Goal: Navigation & Orientation: Find specific page/section

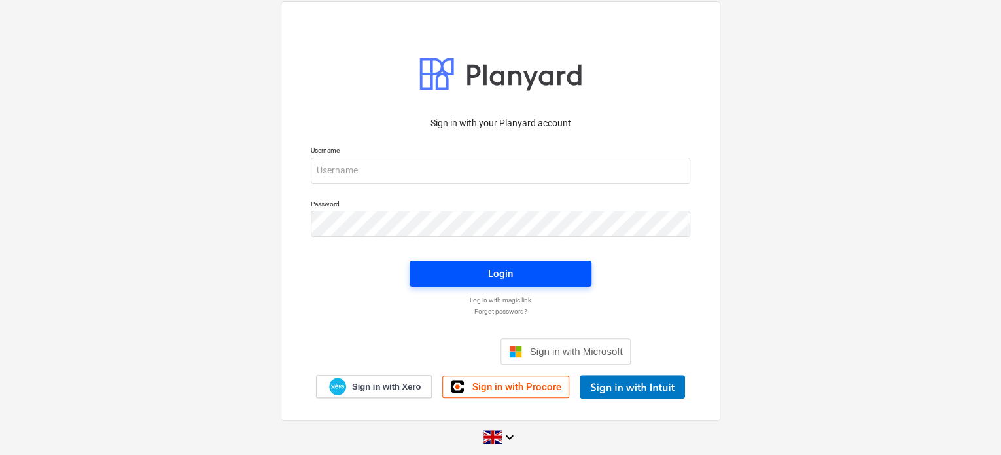
click at [484, 277] on span "Login" at bounding box center [500, 273] width 150 height 17
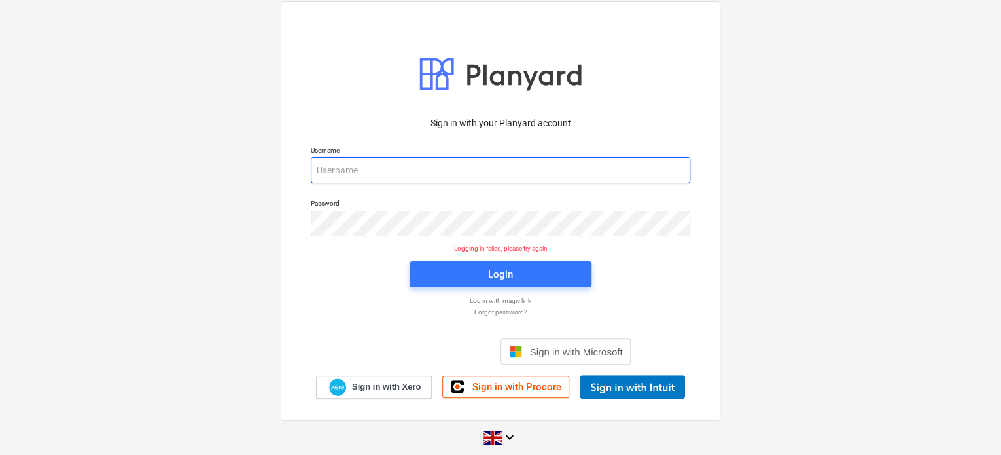
click at [427, 177] on input "email" at bounding box center [500, 170] width 379 height 26
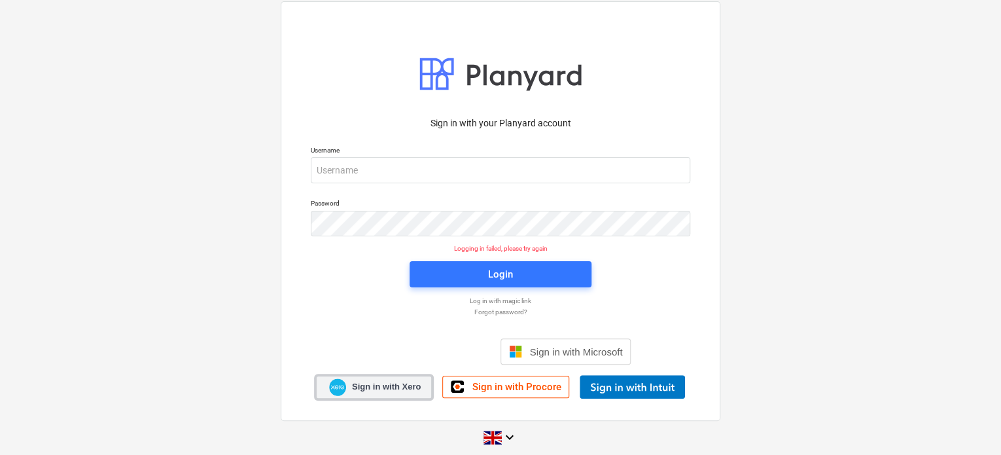
click at [390, 380] on link "Sign in with Xero" at bounding box center [374, 386] width 116 height 23
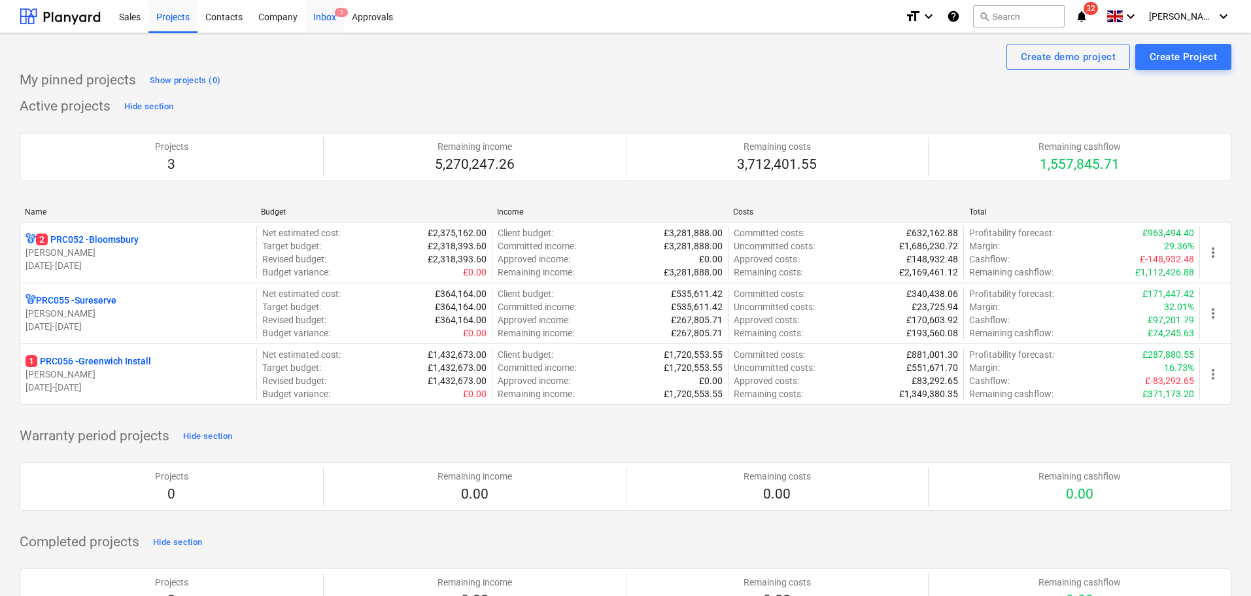
click at [327, 13] on div "Inbox 1" at bounding box center [324, 15] width 39 height 33
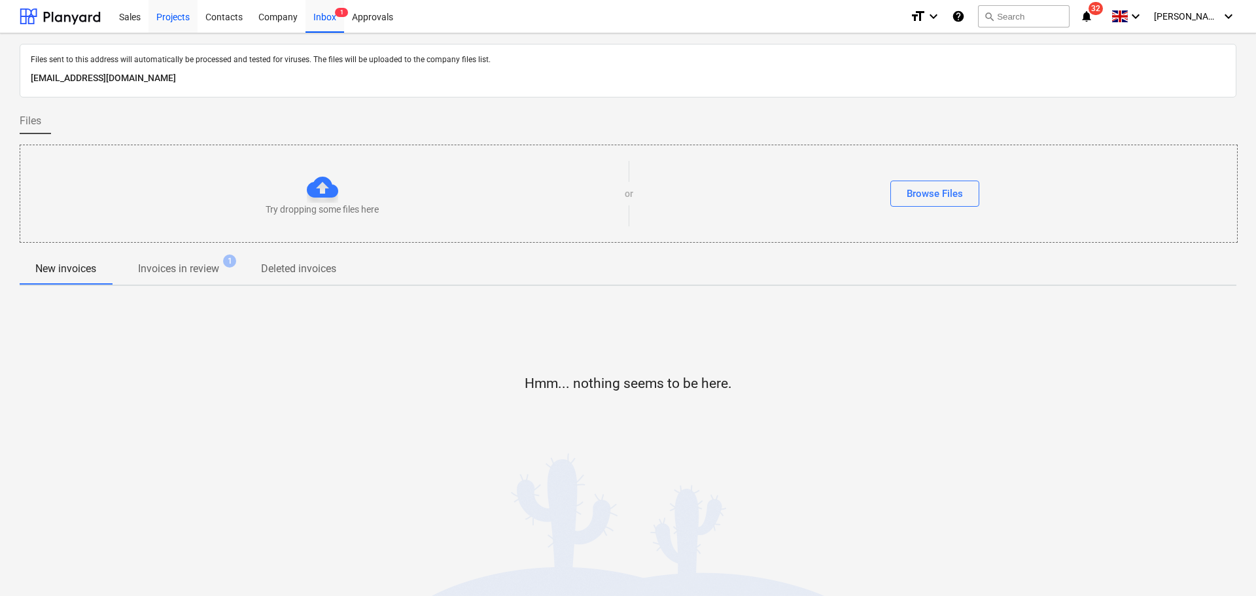
click at [180, 14] on div "Projects" at bounding box center [172, 15] width 49 height 33
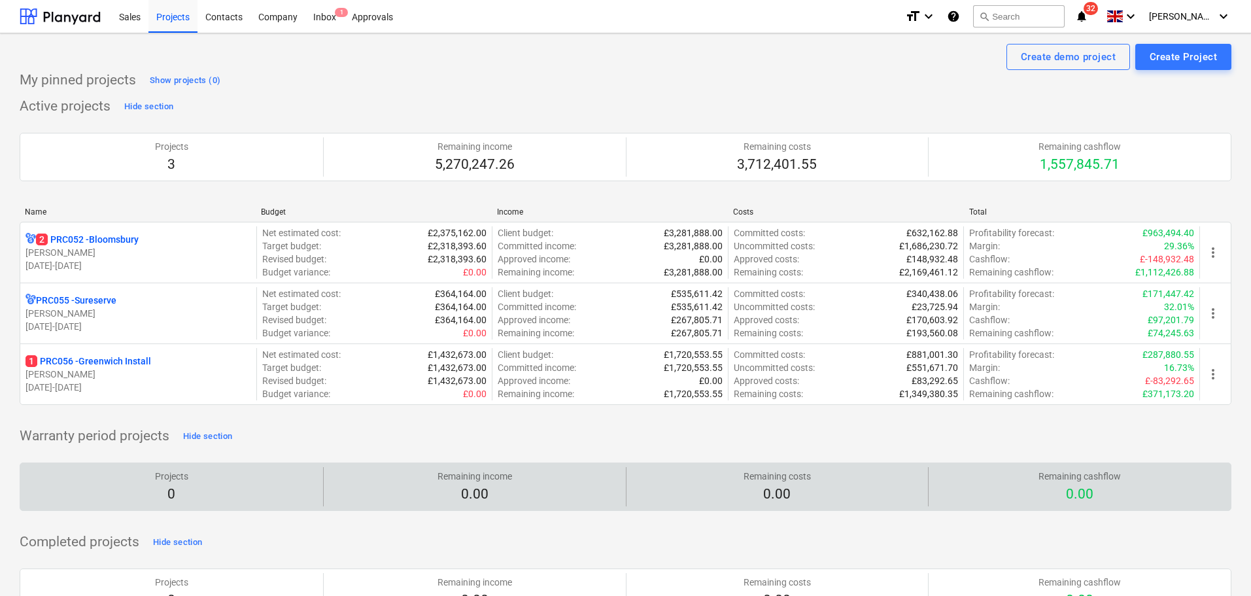
click at [863, 506] on div "Remaining costs 0.00" at bounding box center [778, 486] width 292 height 39
